Goal: Task Accomplishment & Management: Manage account settings

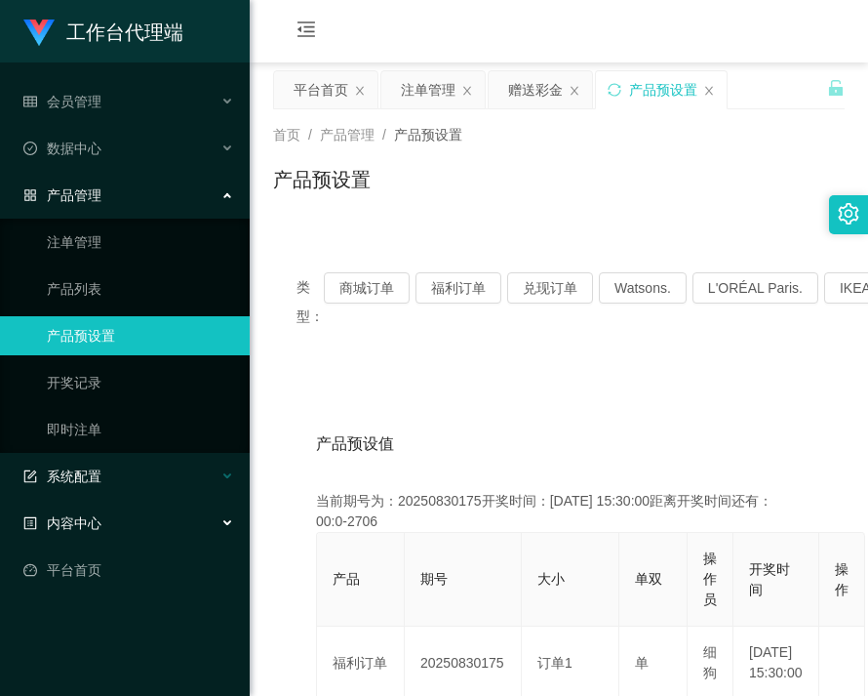
scroll to position [195, 0]
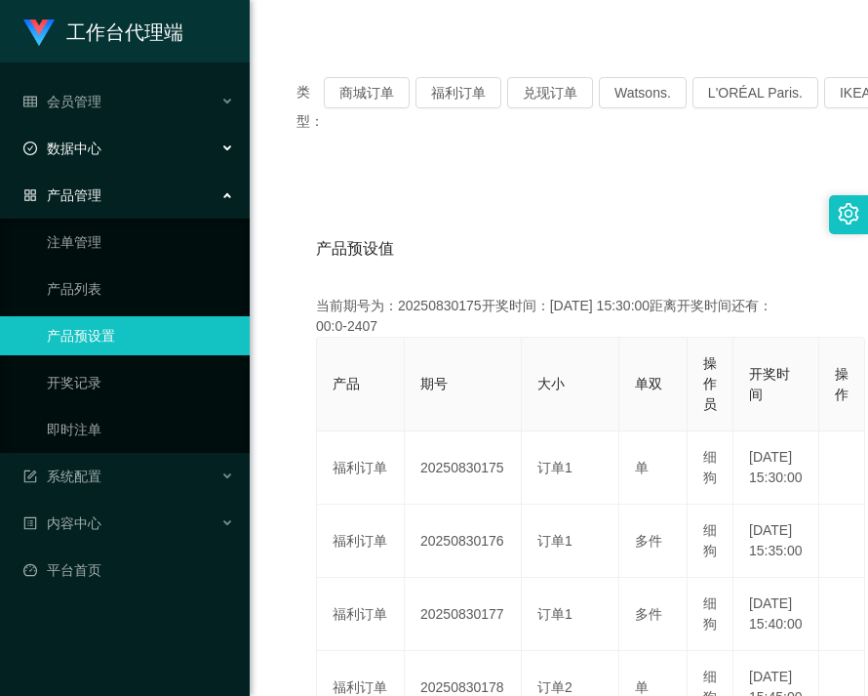
click at [133, 157] on div "数据中心" at bounding box center [125, 148] width 250 height 39
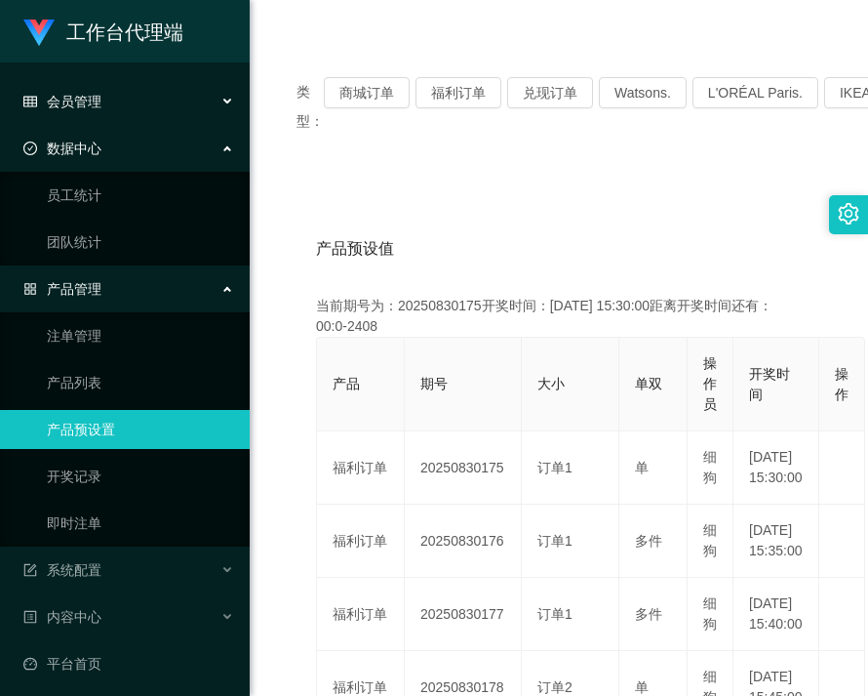
click at [127, 106] on div "会员管理" at bounding box center [125, 101] width 250 height 39
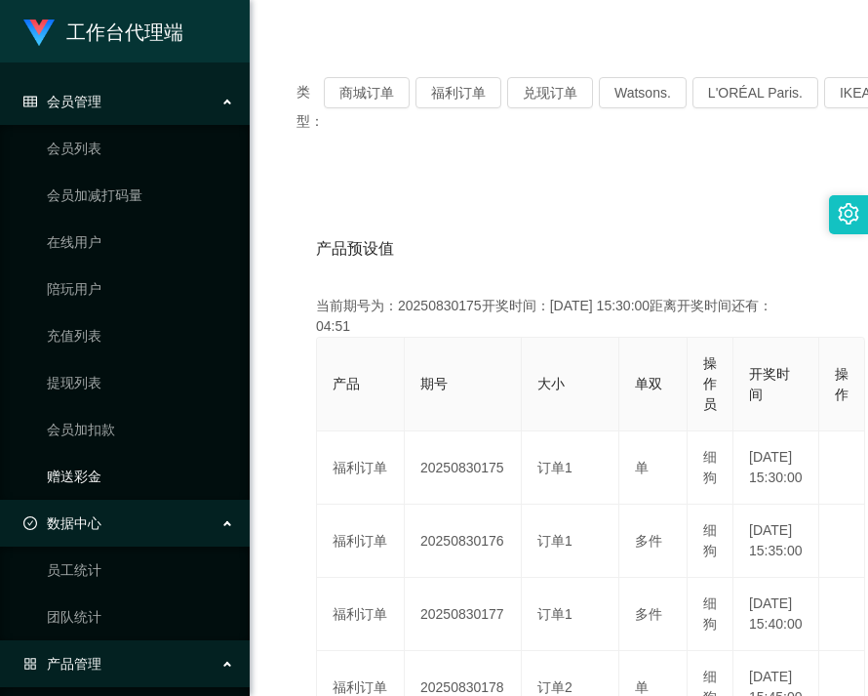
click at [114, 458] on link "赠送彩金" at bounding box center [140, 476] width 187 height 39
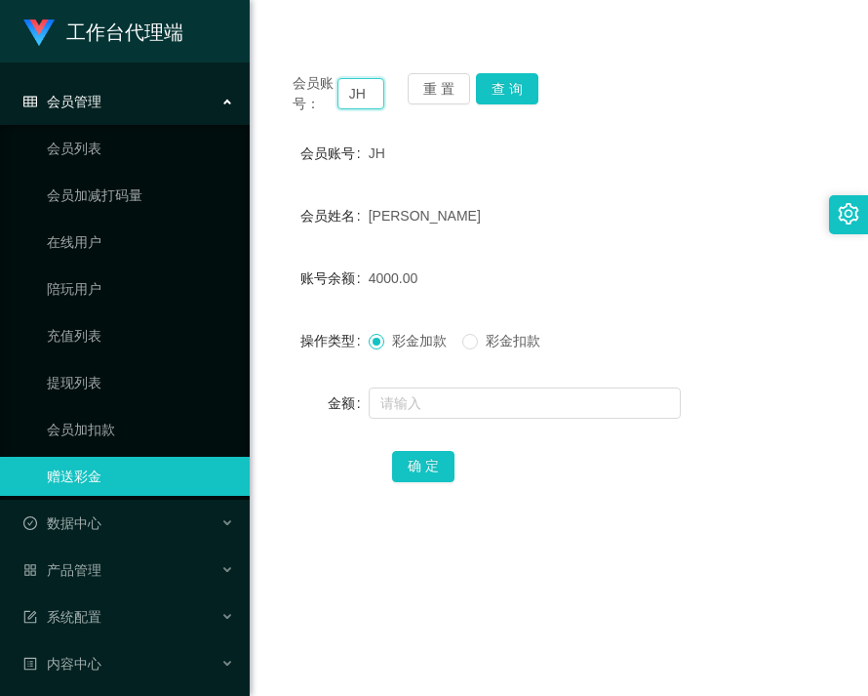
click at [353, 99] on input "JH" at bounding box center [362, 93] width 48 height 31
click at [355, 100] on input "JH" at bounding box center [362, 93] width 48 height 31
paste input "91009086"
type input "91009086"
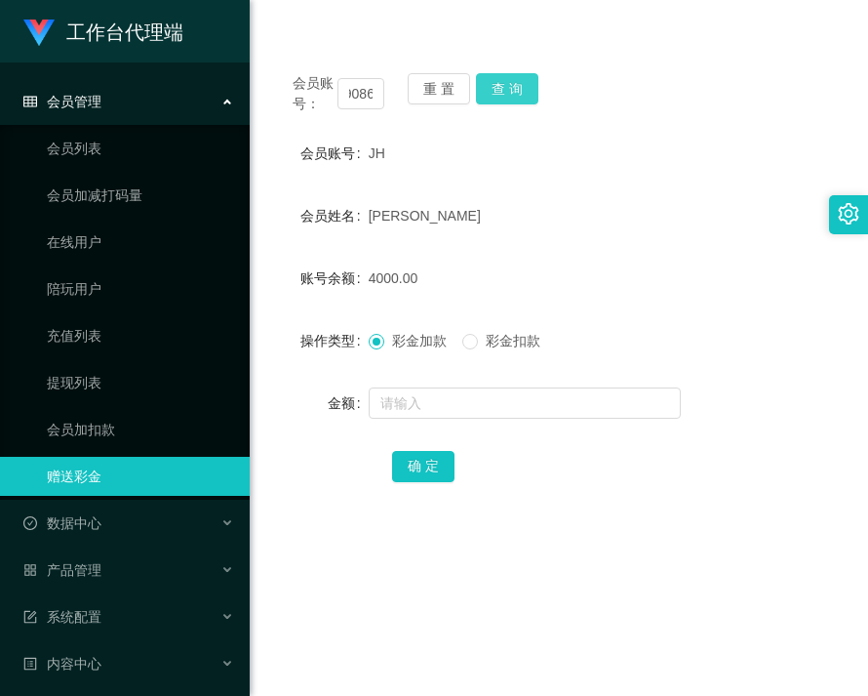
click at [495, 100] on button "查 询" at bounding box center [507, 88] width 62 height 31
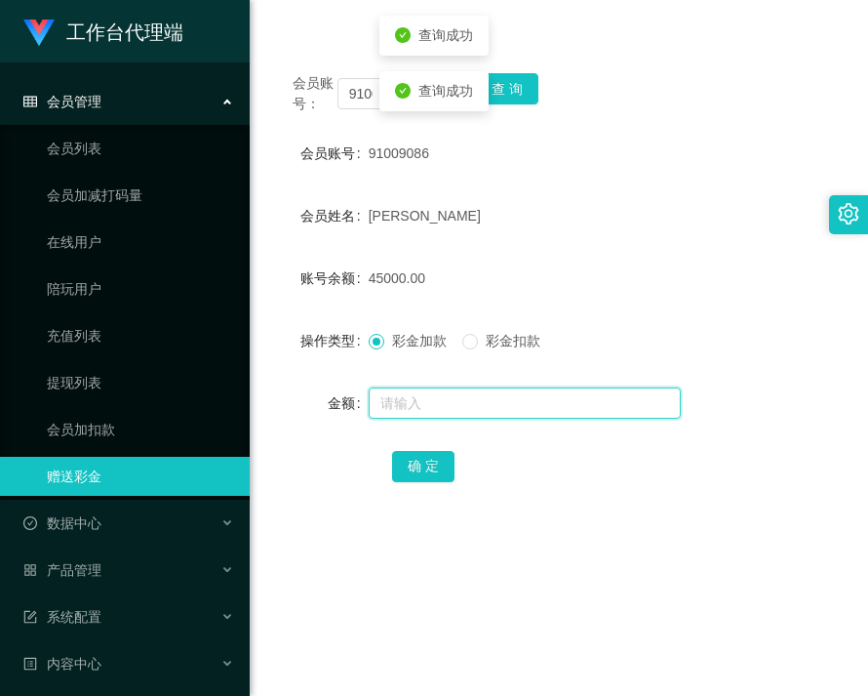
click at [444, 406] on input "text" at bounding box center [525, 402] width 312 height 31
type input "40000"
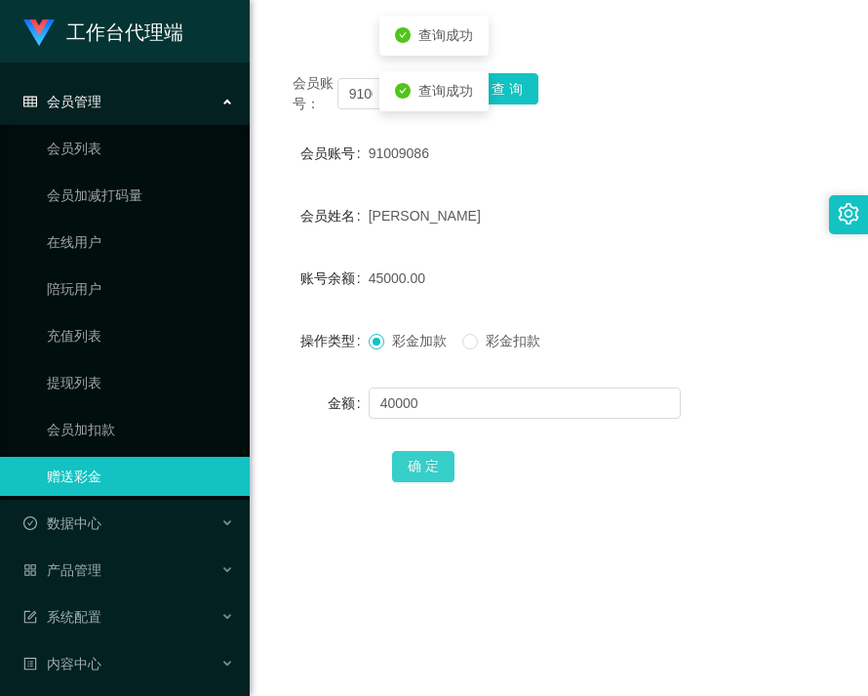
click at [427, 463] on button "确 定" at bounding box center [423, 466] width 62 height 31
